Goal: Book appointment/travel/reservation

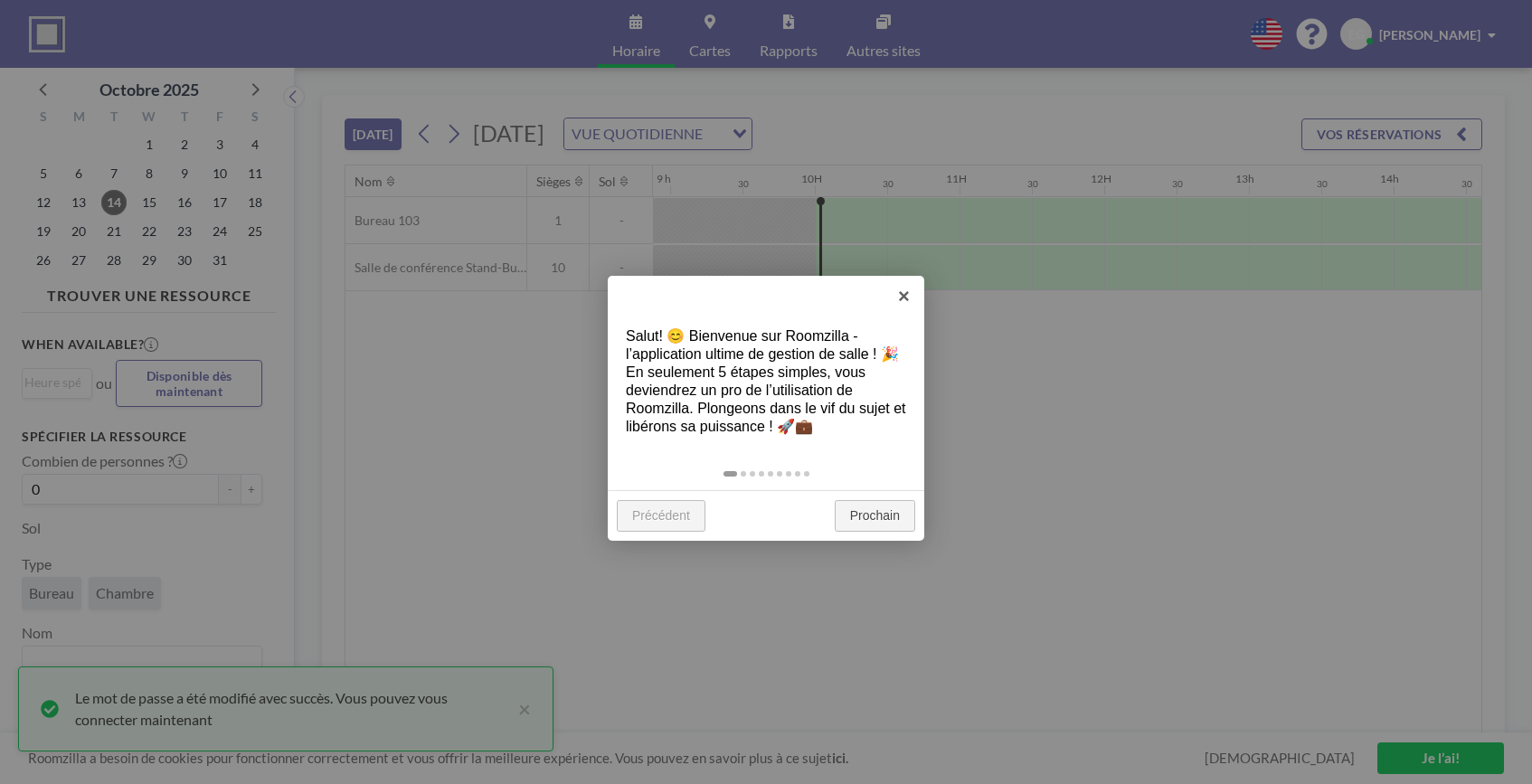
scroll to position [0, 1375]
click at [885, 517] on link "Prochain" at bounding box center [874, 517] width 80 height 33
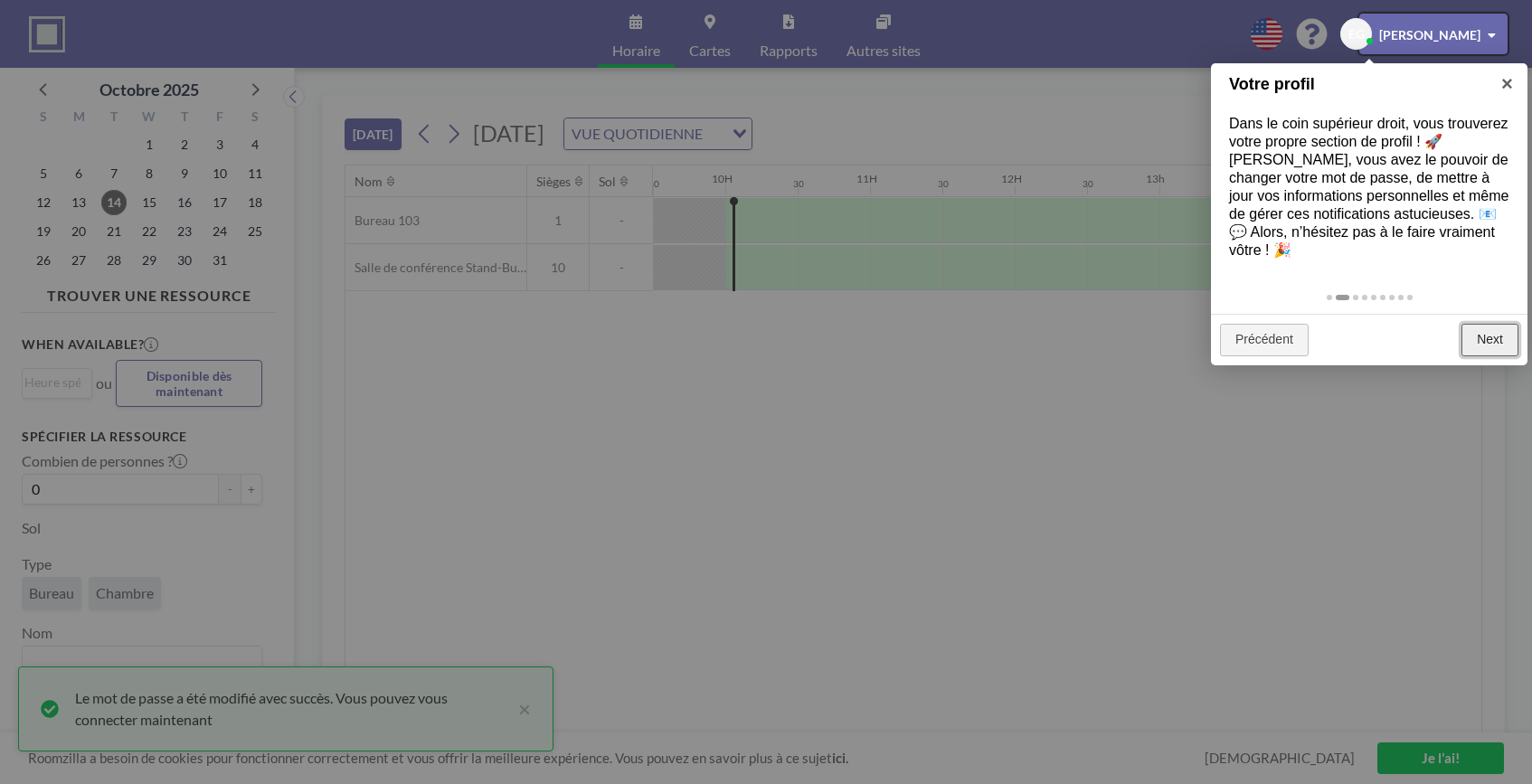
click at [1489, 323] on link "Next" at bounding box center [1489, 340] width 57 height 33
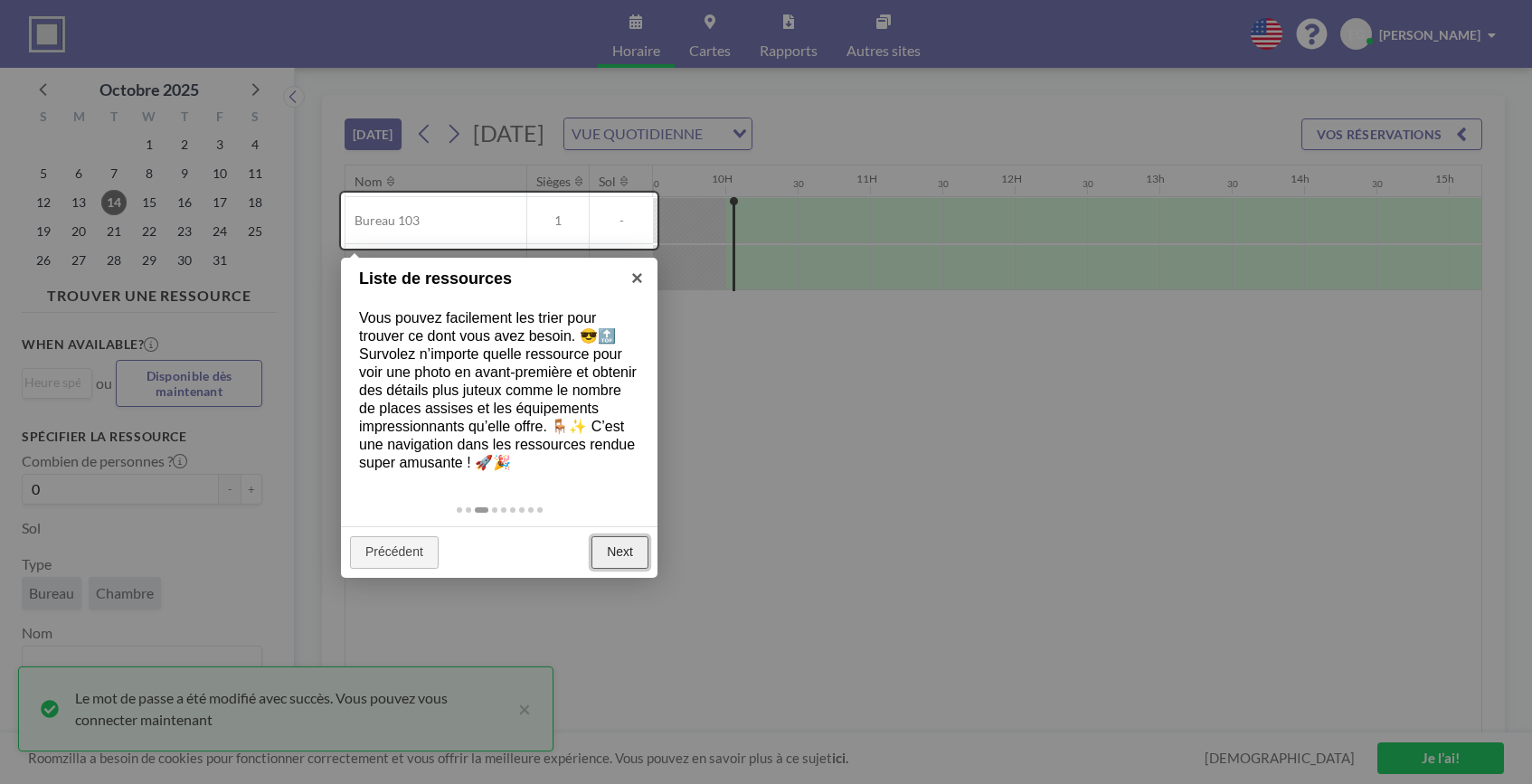
click at [619, 552] on link "Next" at bounding box center [619, 552] width 57 height 33
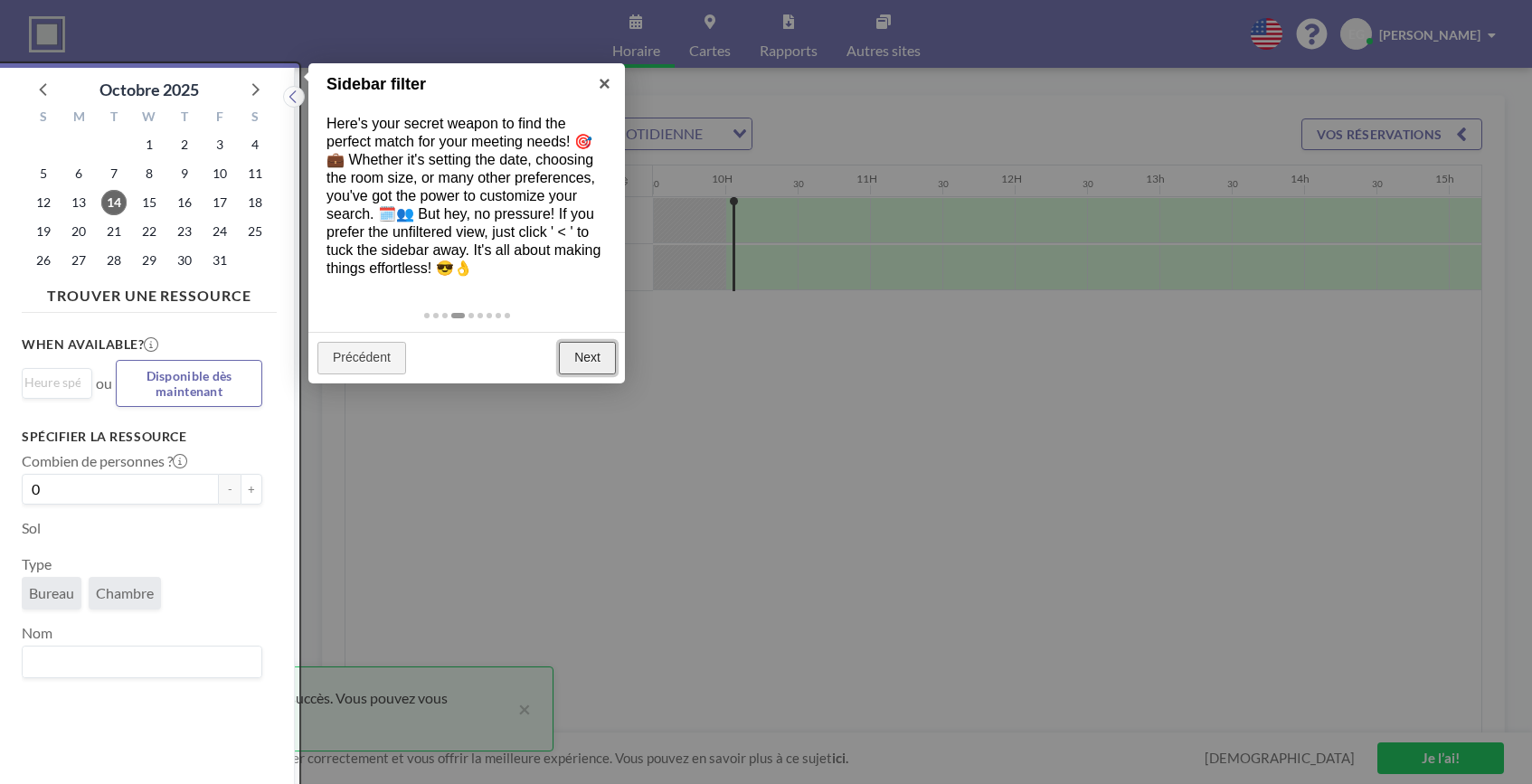
scroll to position [5, 0]
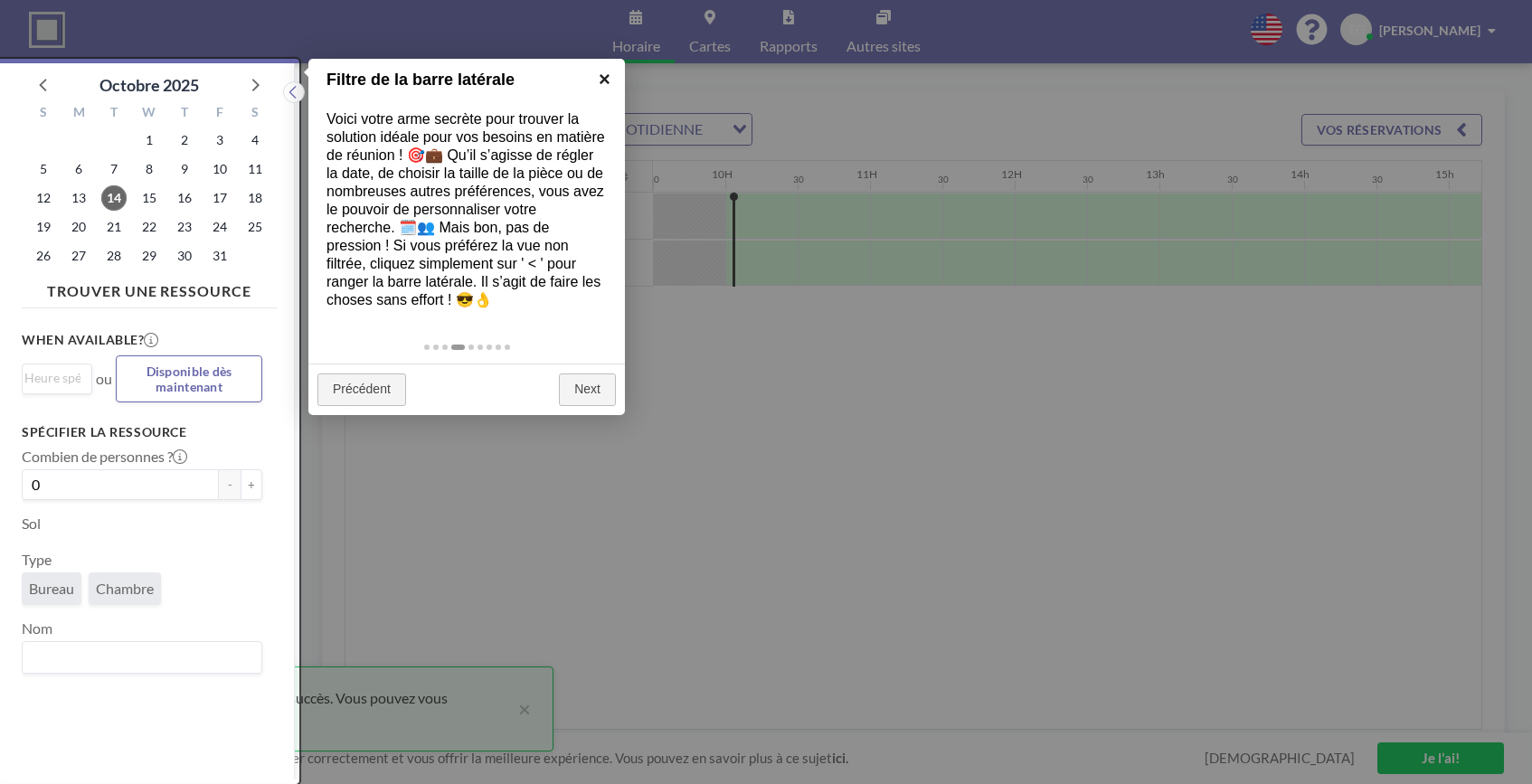
click at [600, 74] on link "×" at bounding box center [605, 79] width 41 height 41
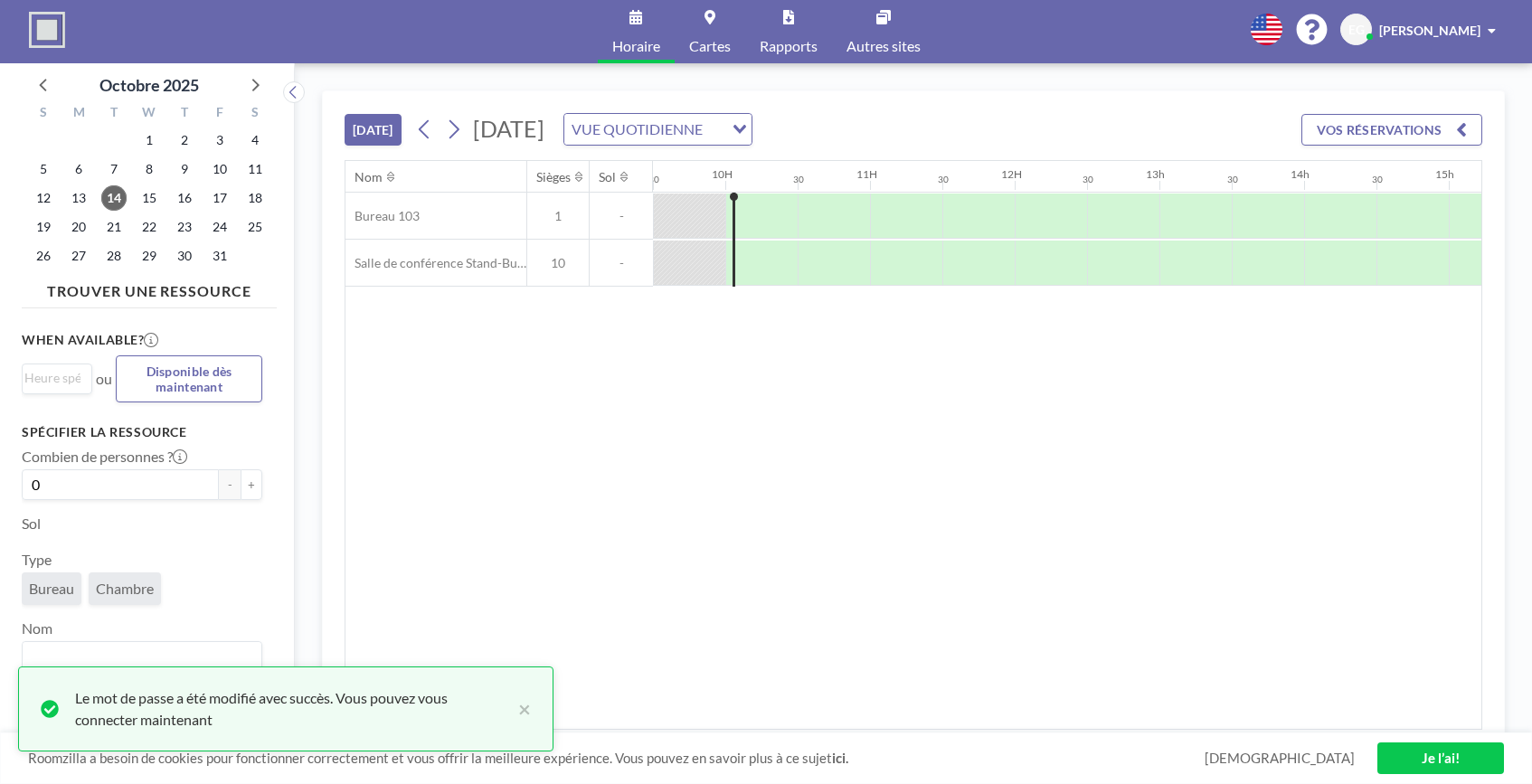
scroll to position [0, 0]
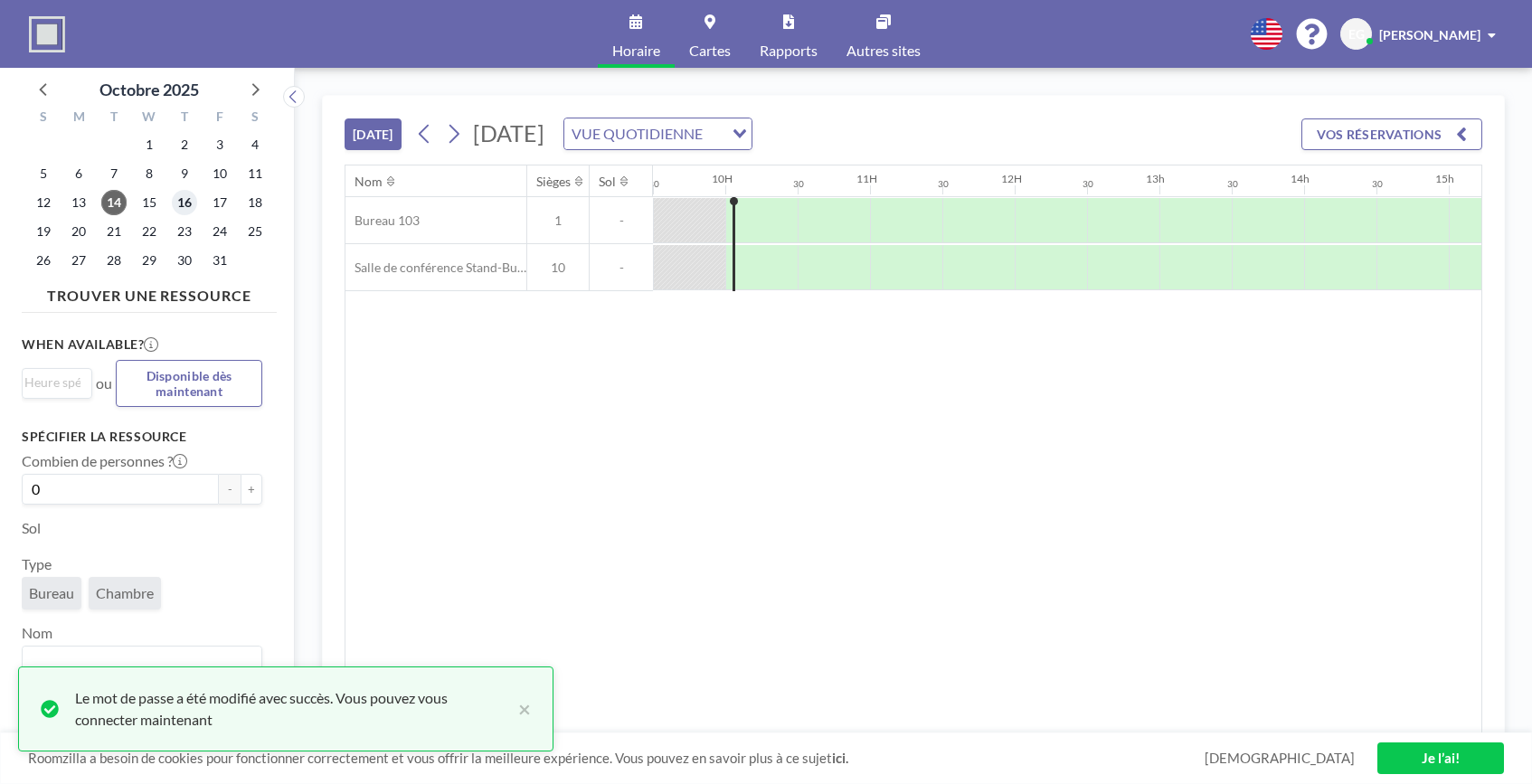
click at [183, 198] on span "16" at bounding box center [184, 203] width 25 height 25
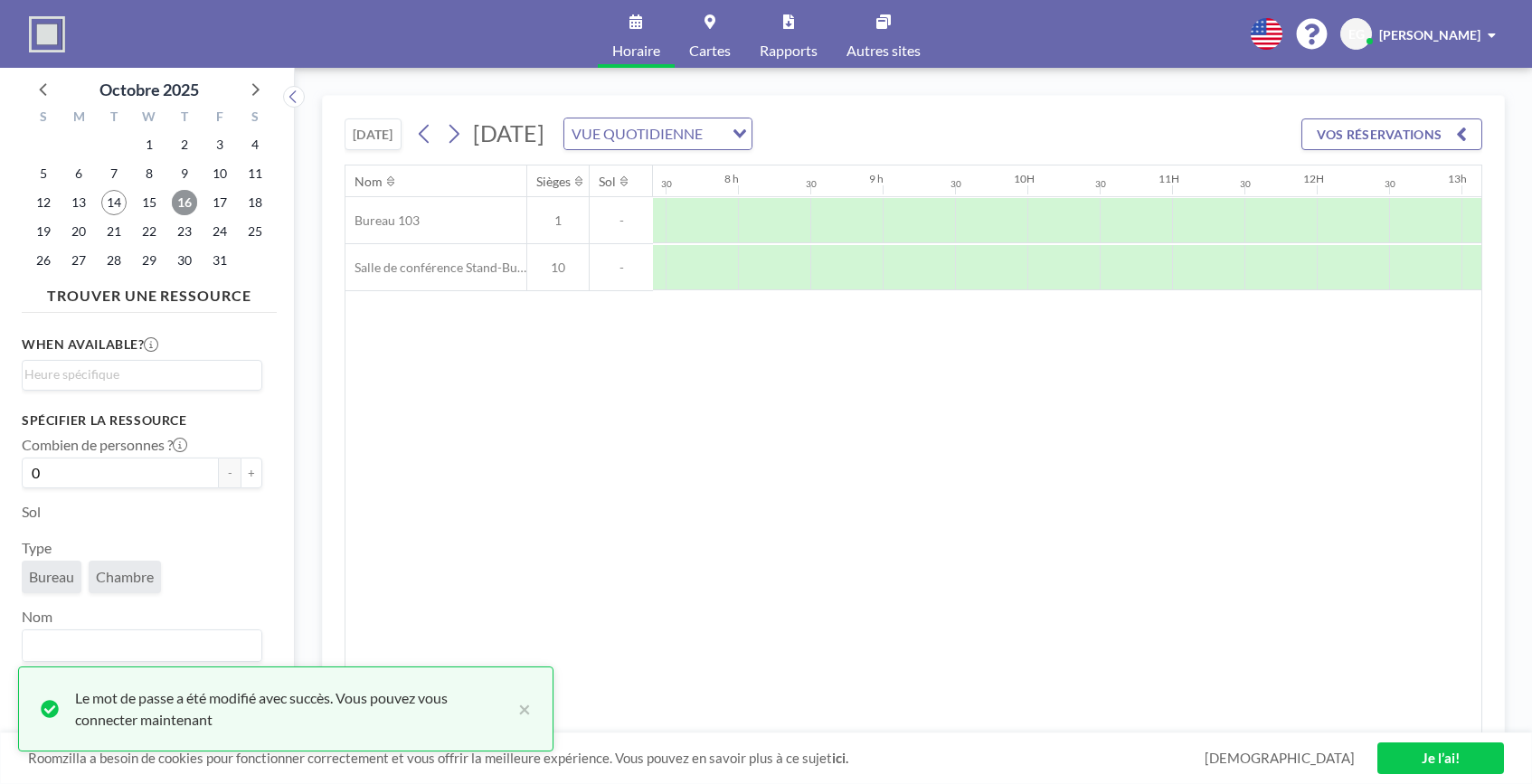
scroll to position [0, 1085]
click at [677, 218] on div at bounding box center [689, 220] width 72 height 45
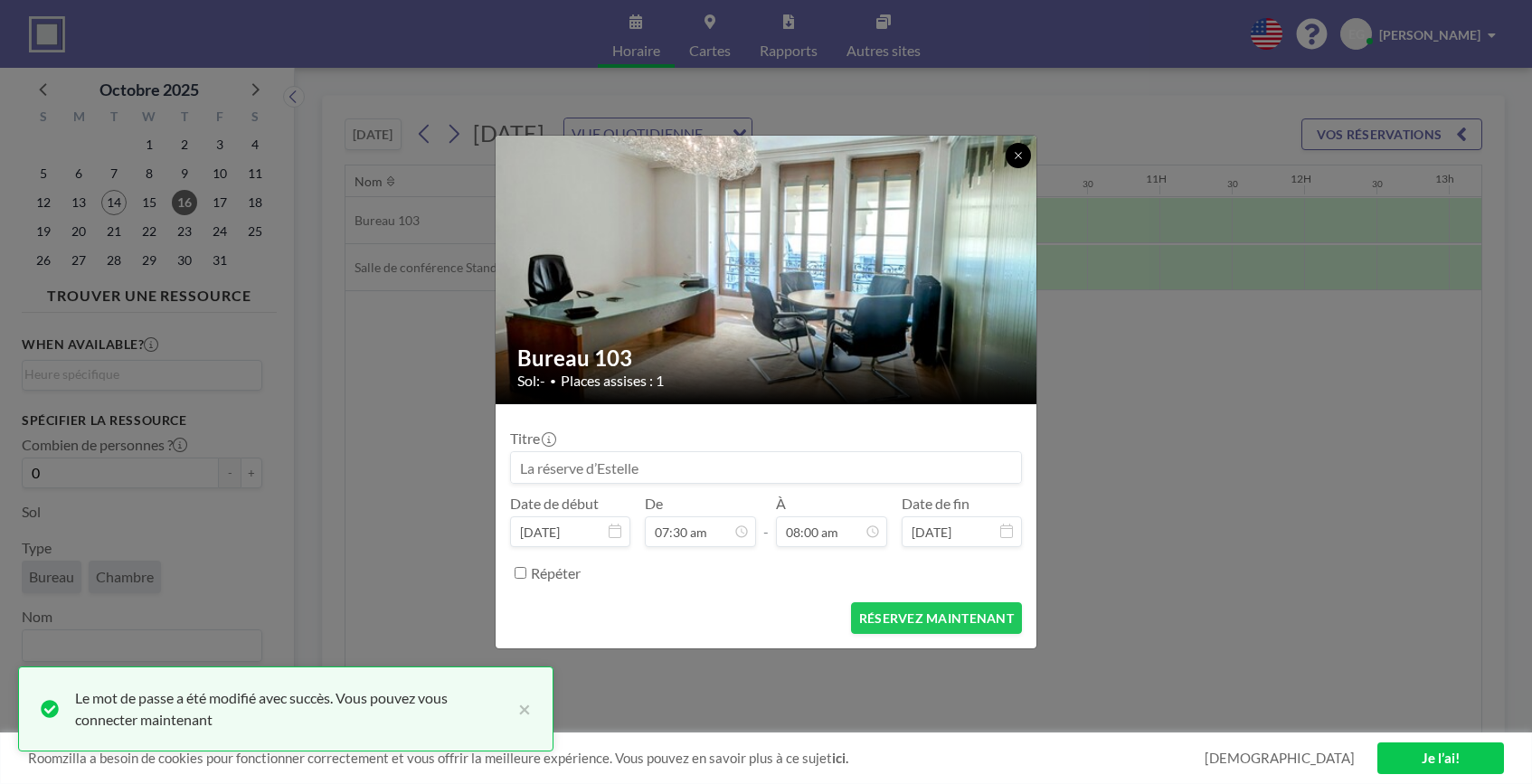
click at [1018, 153] on icon at bounding box center [1017, 154] width 11 height 11
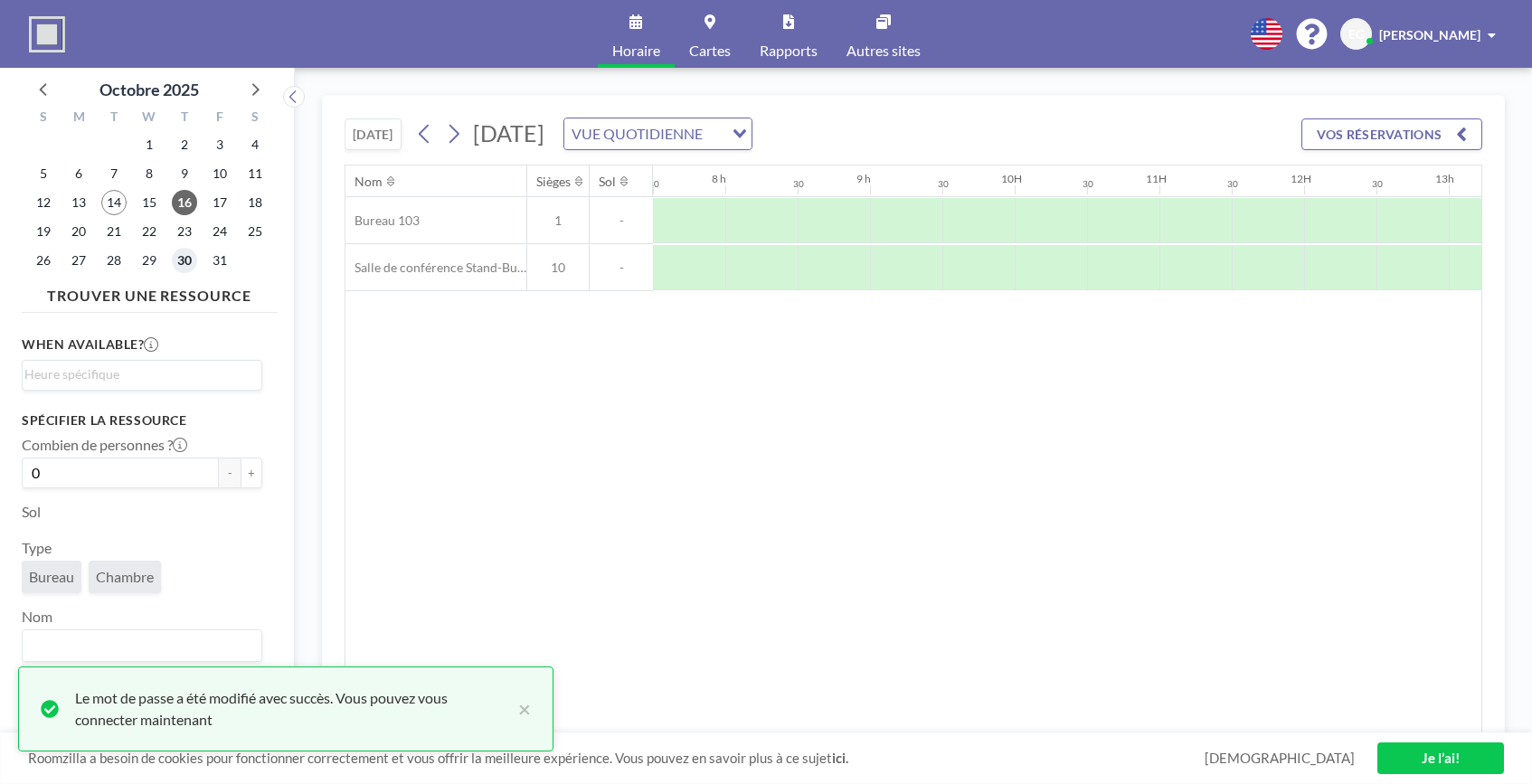
click at [190, 263] on span "30" at bounding box center [184, 261] width 25 height 25
click at [686, 216] on div at bounding box center [689, 220] width 72 height 45
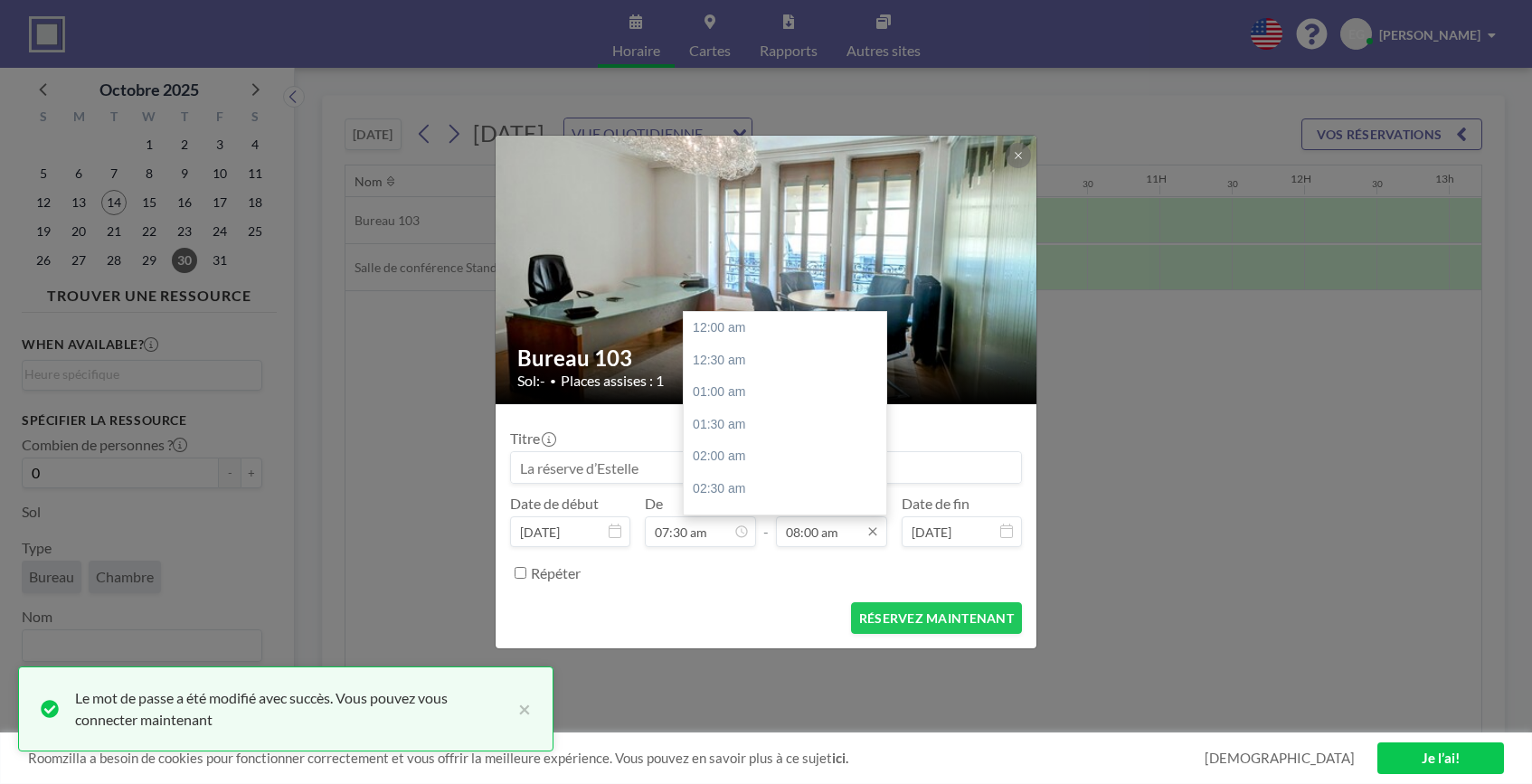
scroll to position [516, 0]
click at [800, 531] on input "08:00 am" at bounding box center [831, 532] width 111 height 31
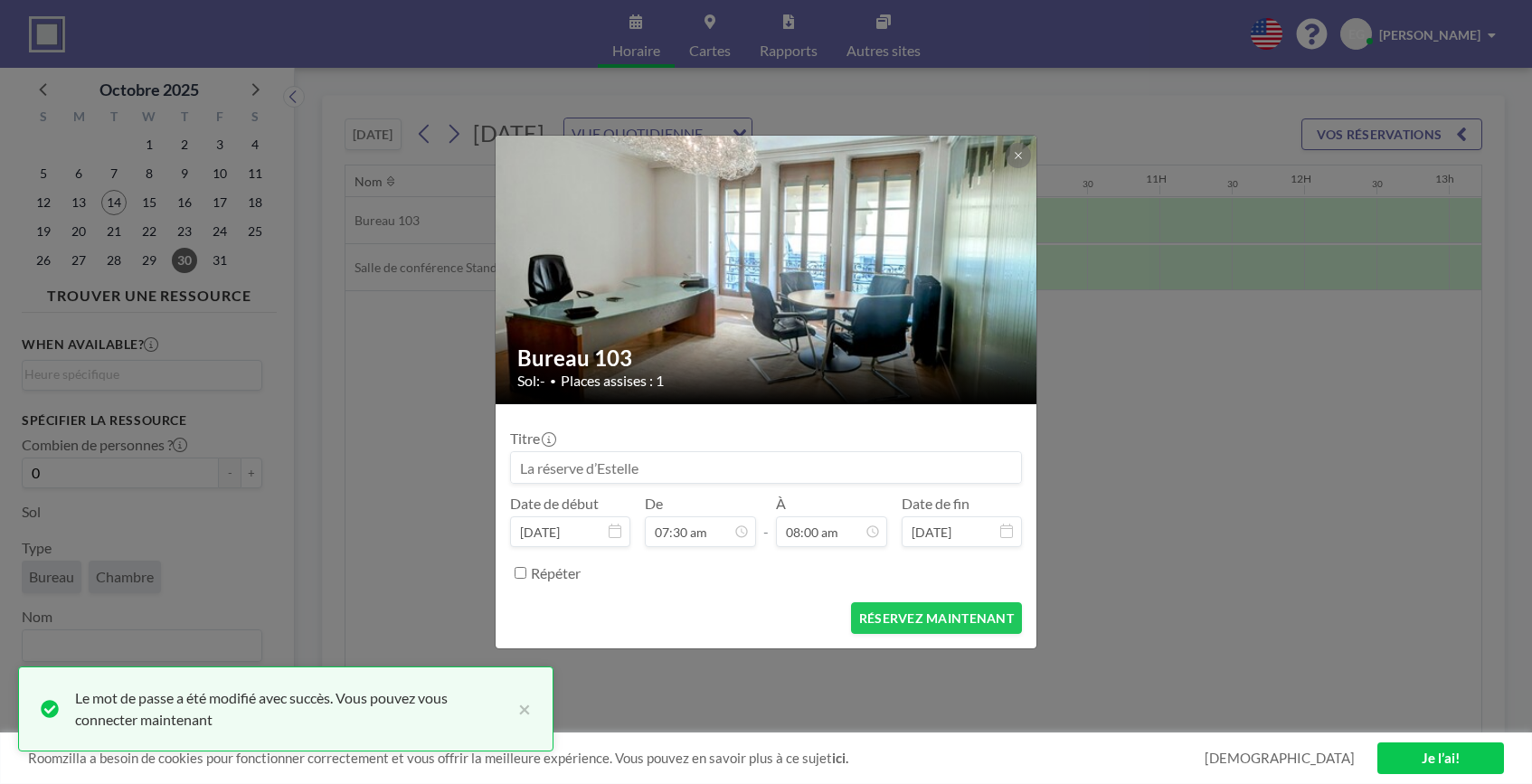
drag, startPoint x: 840, startPoint y: 534, endPoint x: 772, endPoint y: 532, distance: 68.0
click at [772, 532] on div "Date de début [DATE] 07:30 am - [DATE] 08:00 am Date de fin [DATE]" at bounding box center [766, 520] width 512 height 52
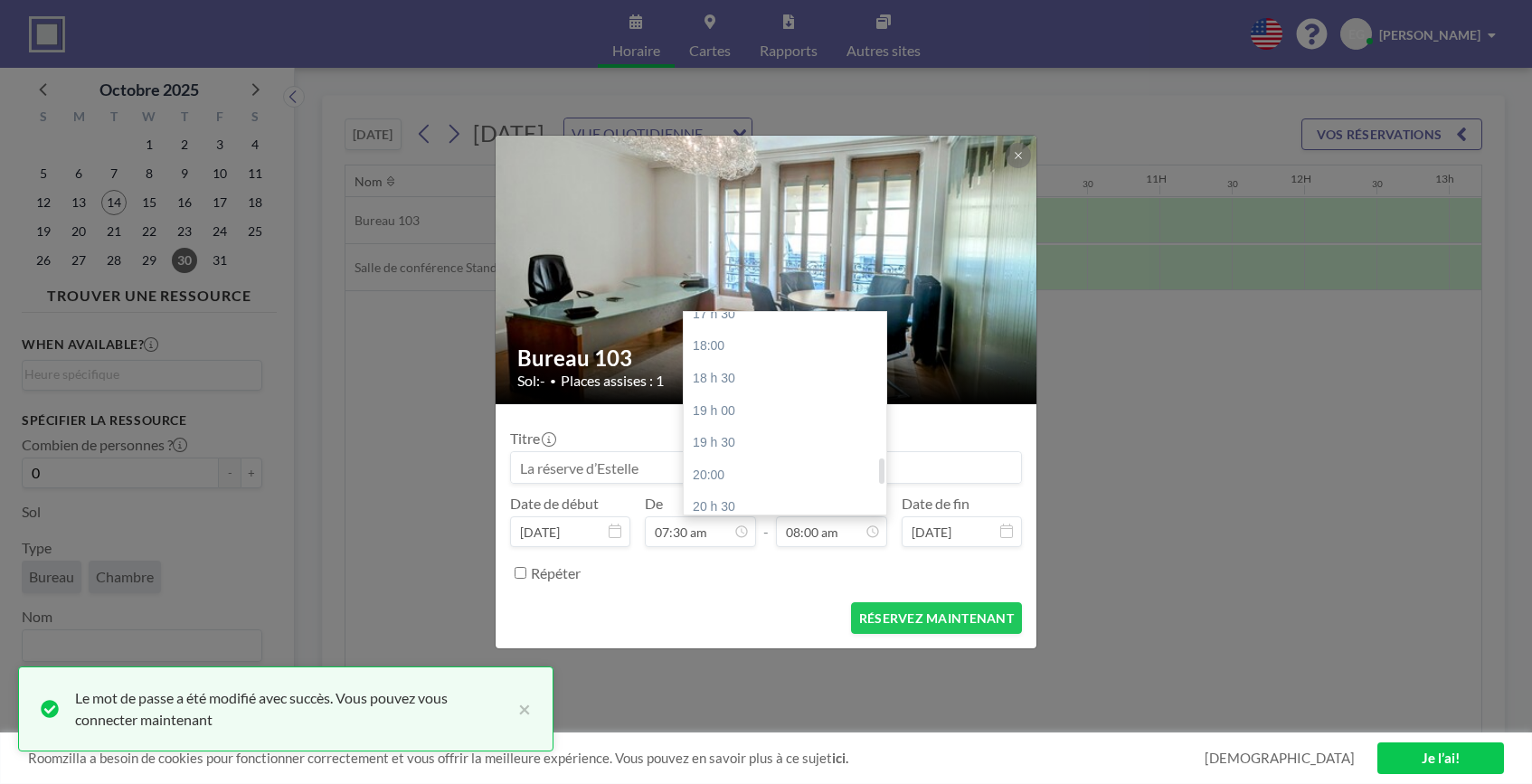
scroll to position [1148, 0]
click at [719, 463] on div "20:00" at bounding box center [789, 467] width 212 height 33
type input "08:00 pm"
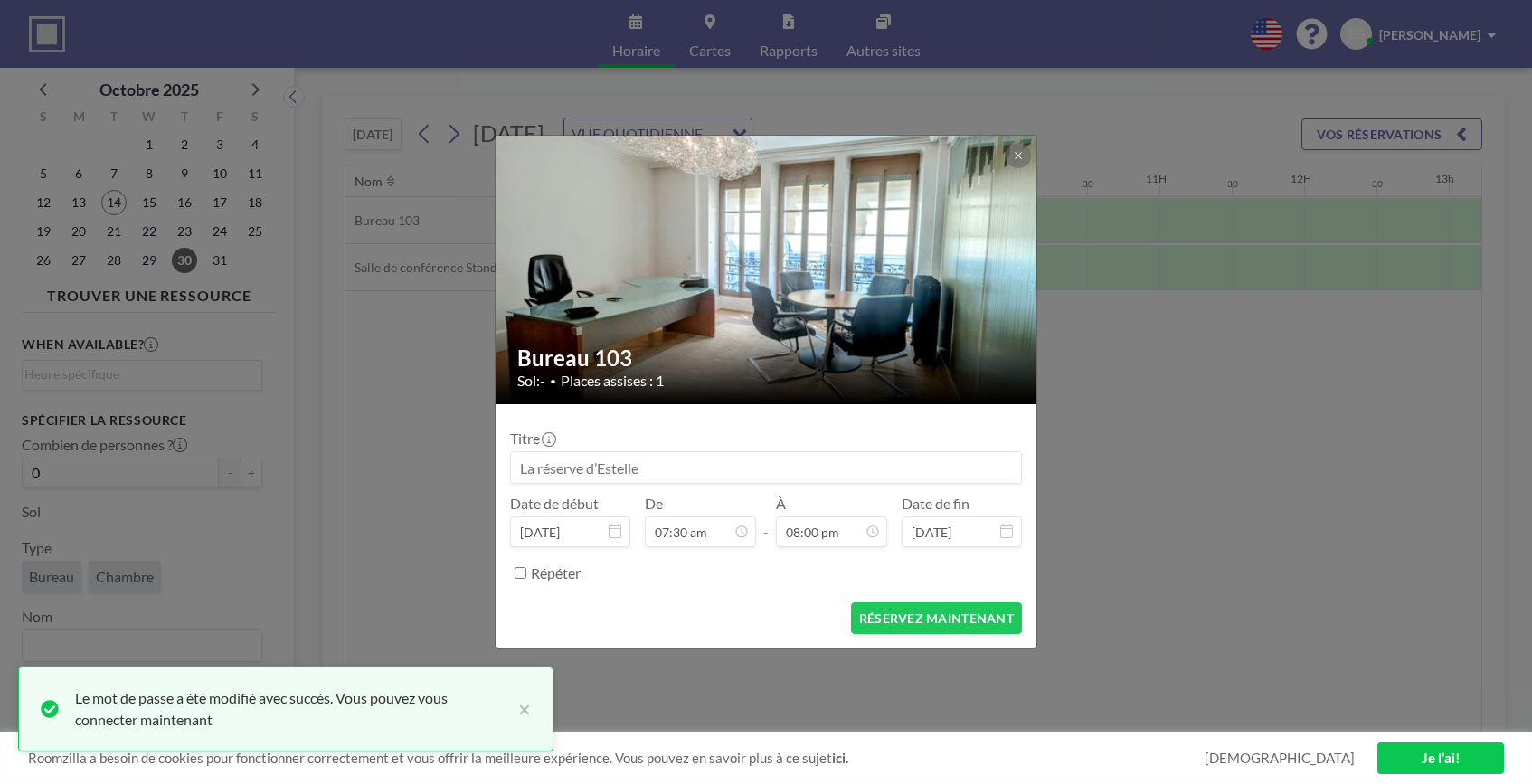
click at [724, 573] on div "Répéter" at bounding box center [777, 573] width 491 height 30
click at [893, 621] on font "RÉSERVEZ MAINTENANT" at bounding box center [936, 618] width 155 height 15
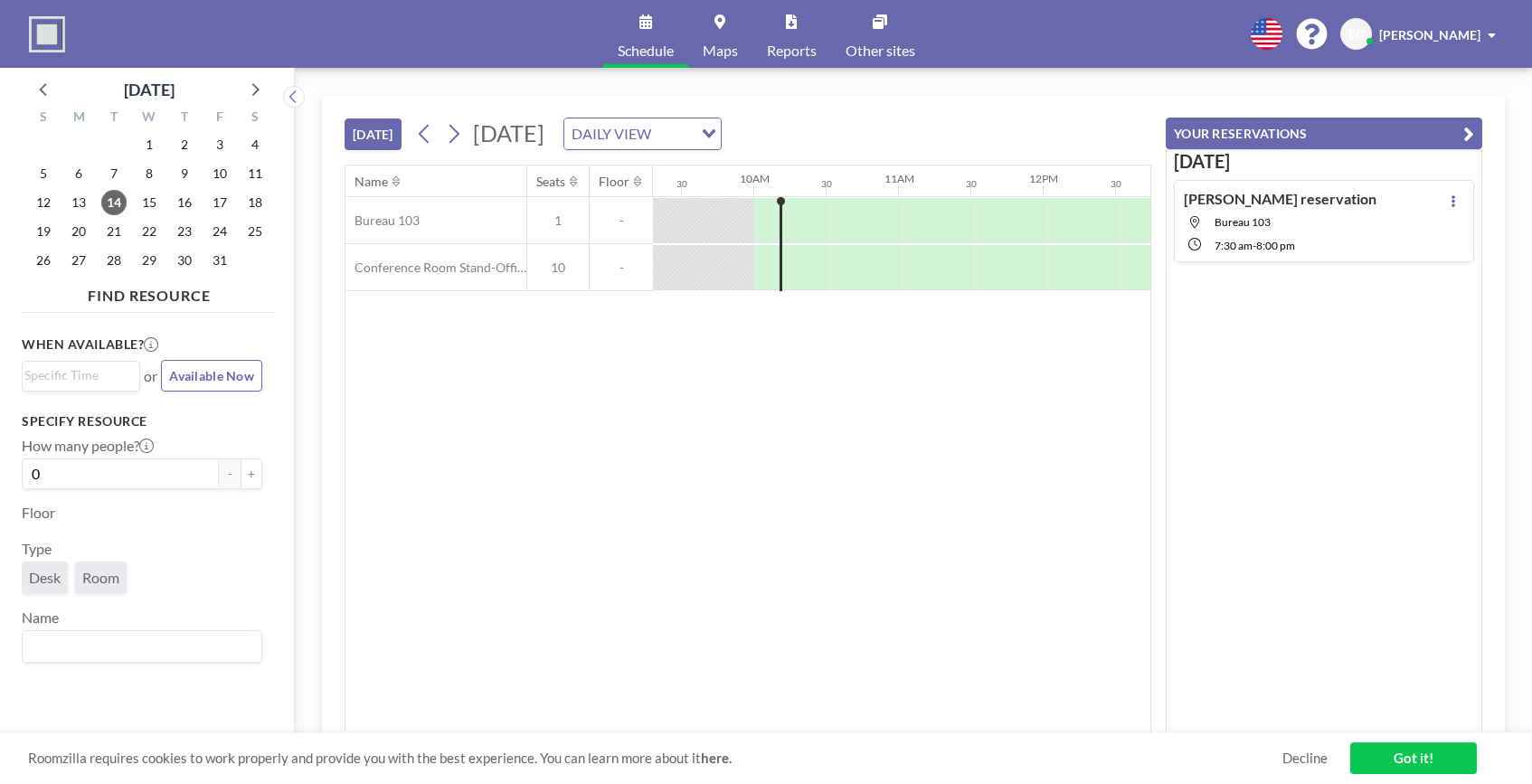
scroll to position [0, 1375]
